Goal: Task Accomplishment & Management: Use online tool/utility

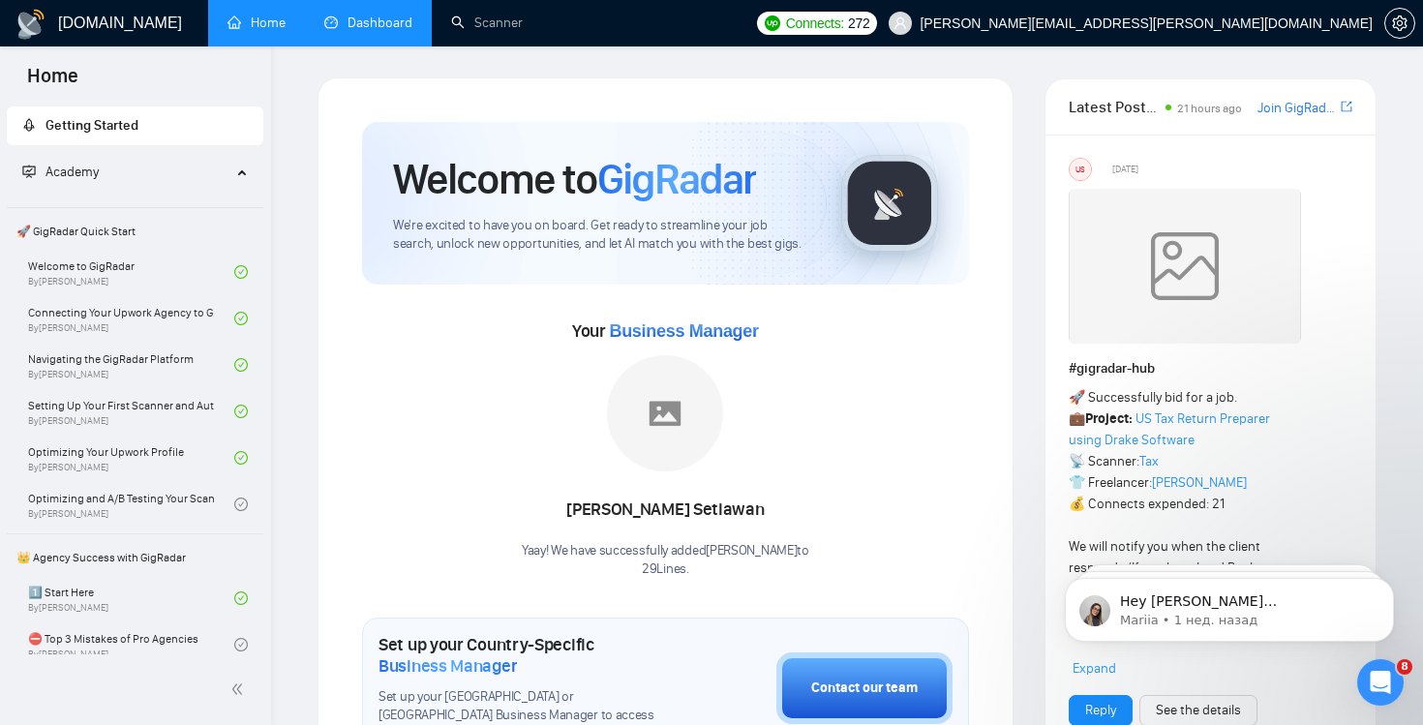
click at [366, 30] on link "Dashboard" at bounding box center [368, 23] width 88 height 16
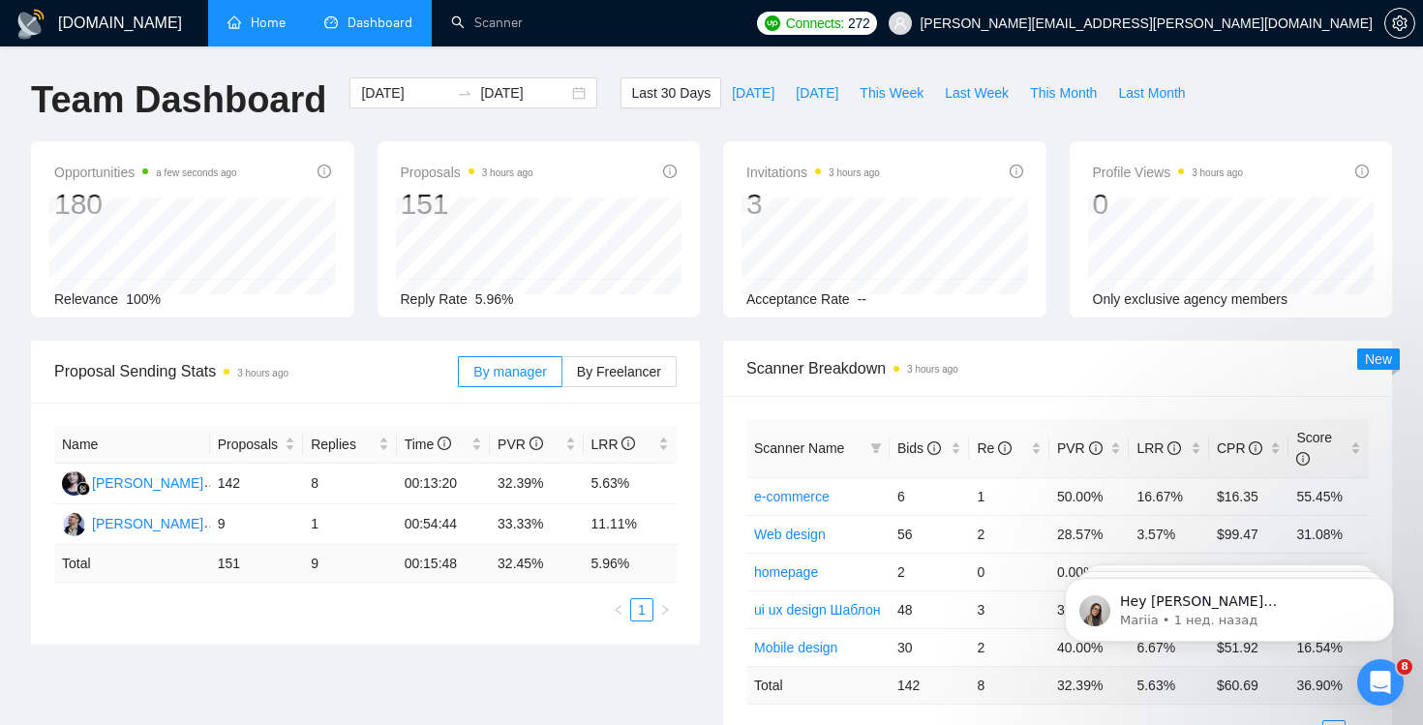
click at [267, 31] on link "Home" at bounding box center [256, 23] width 58 height 16
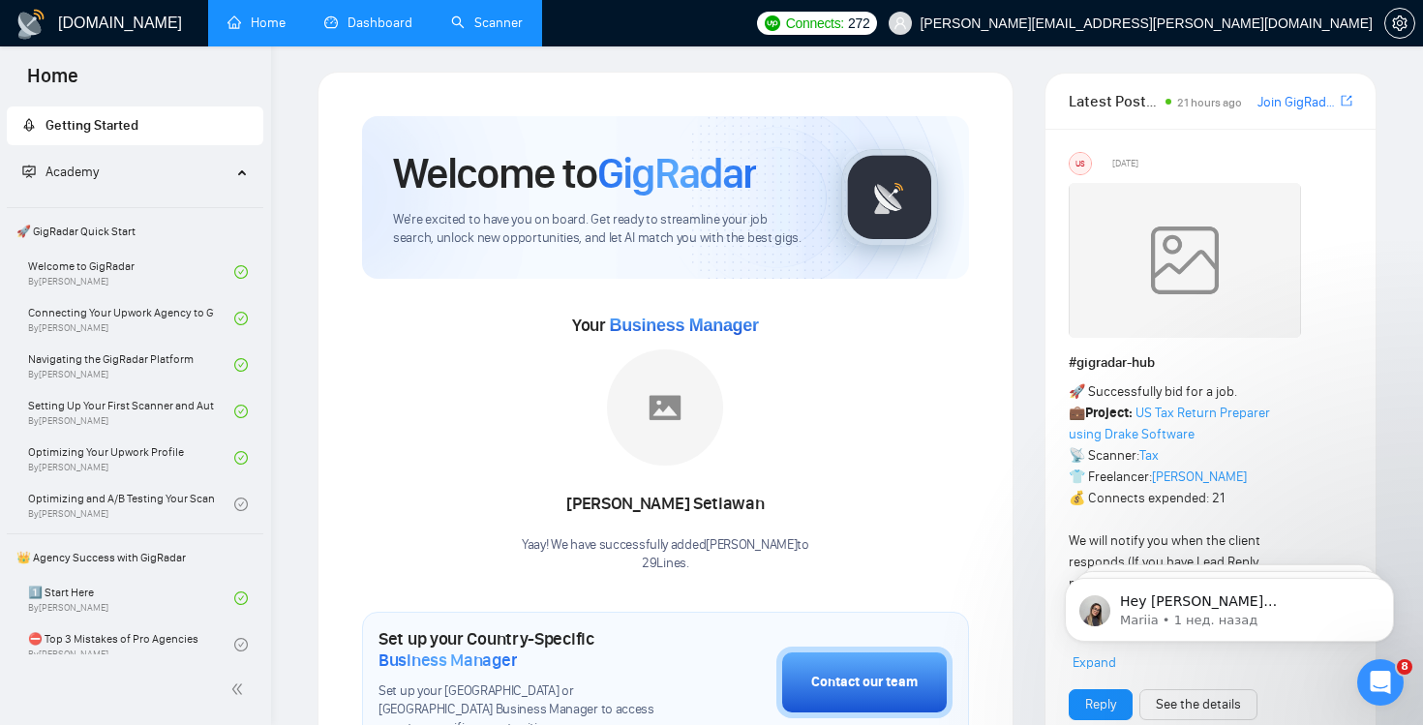
click at [480, 17] on link "Scanner" at bounding box center [487, 23] width 72 height 16
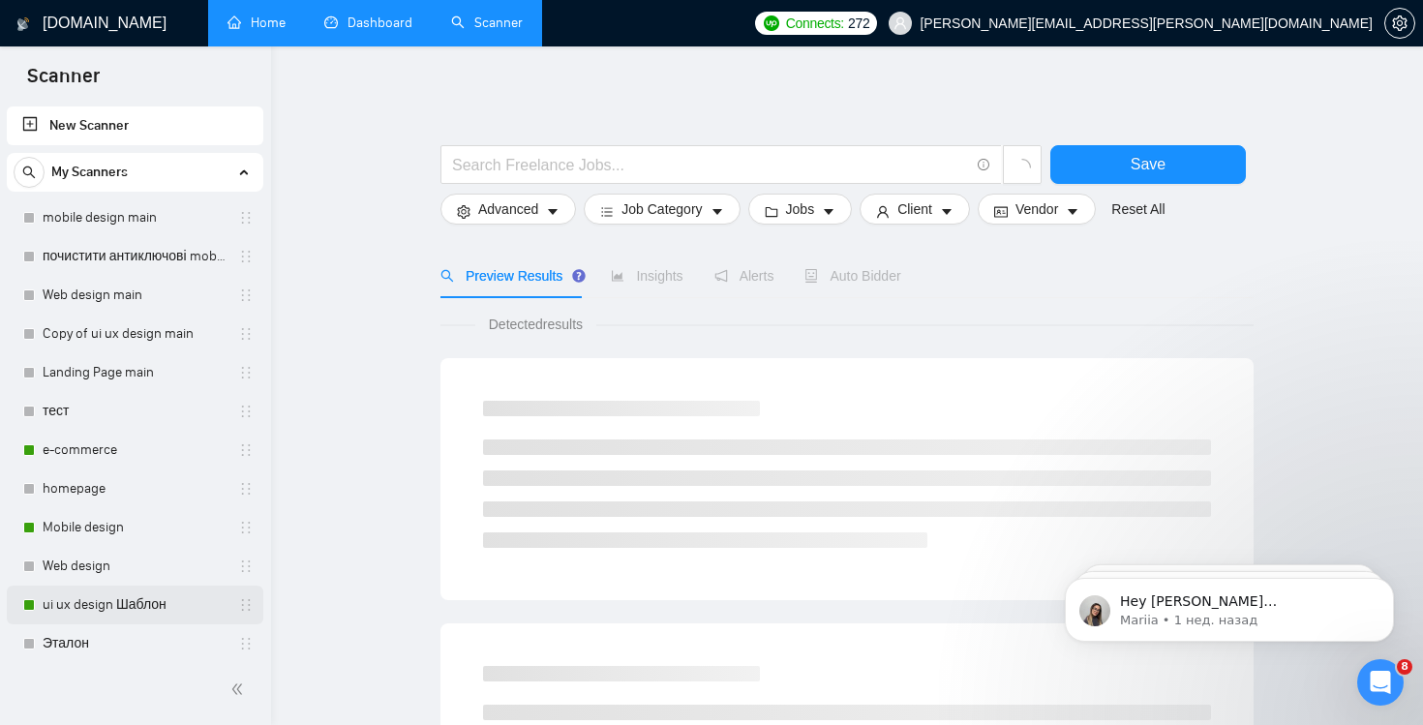
click at [136, 608] on link "ui ux design Шаблон" at bounding box center [135, 604] width 184 height 39
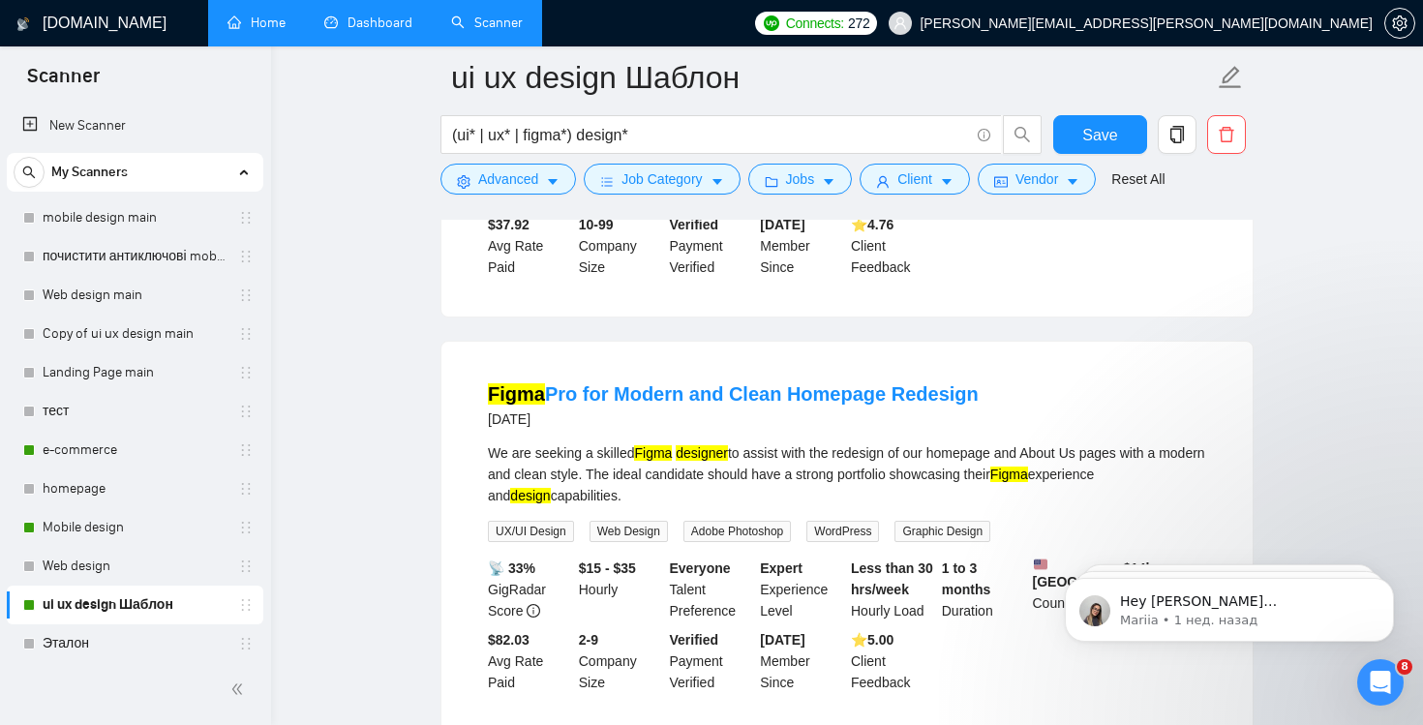
scroll to position [3280, 0]
